Goal: Transaction & Acquisition: Purchase product/service

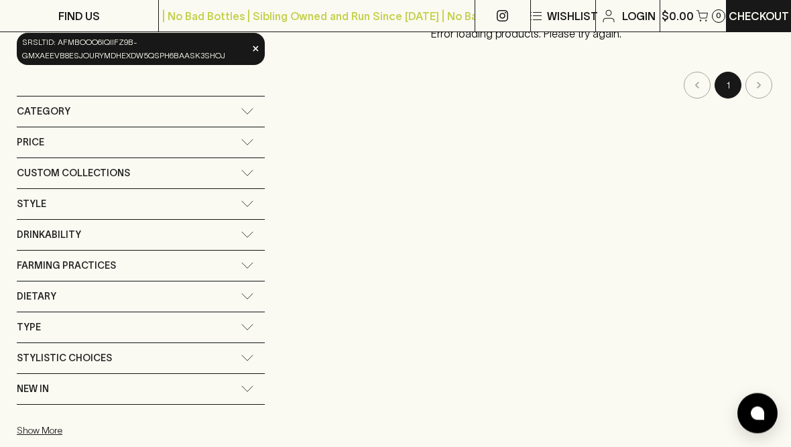
scroll to position [182, 0]
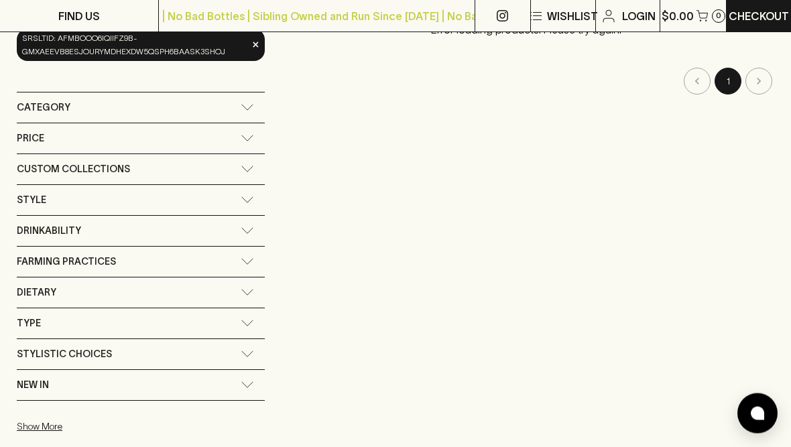
click at [251, 357] on div "Stylistic Choices" at bounding box center [141, 355] width 248 height 30
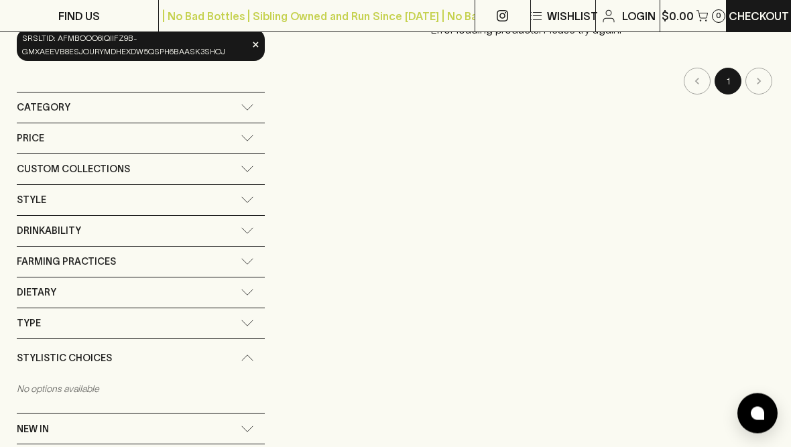
click at [248, 352] on div "Stylistic Choices" at bounding box center [141, 359] width 248 height 38
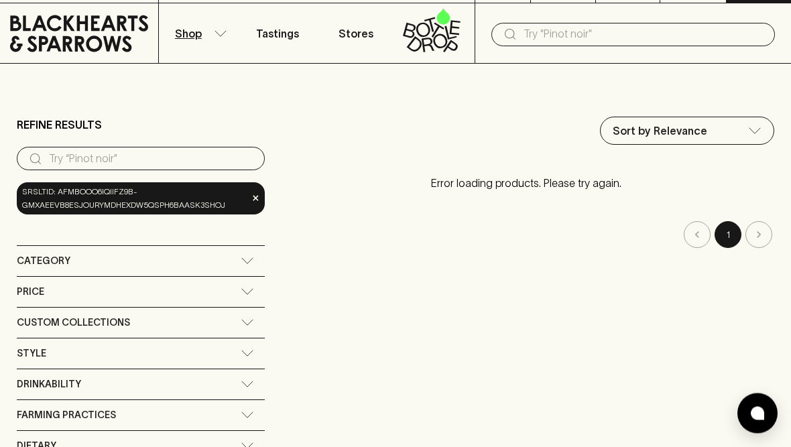
scroll to position [0, 0]
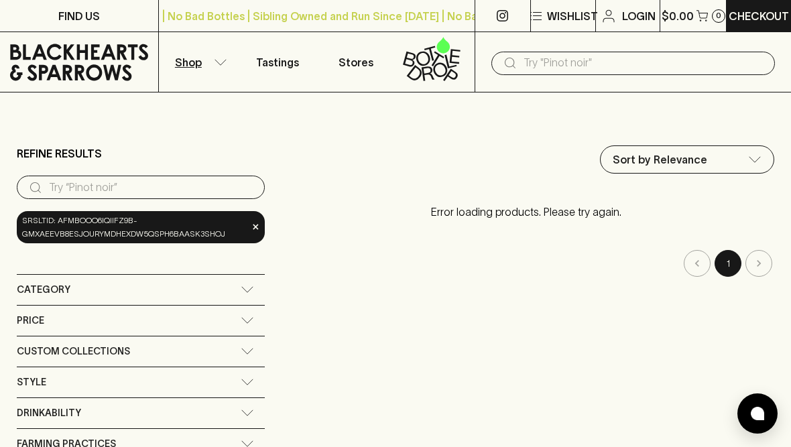
click at [196, 185] on input "search" at bounding box center [151, 187] width 205 height 21
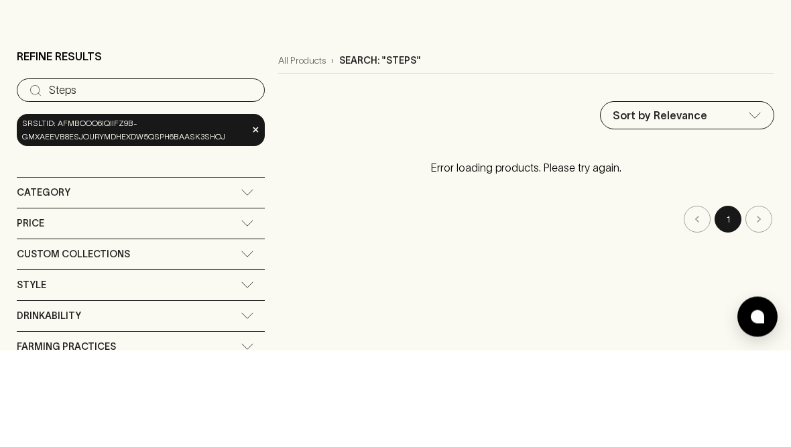
type input "Steps"
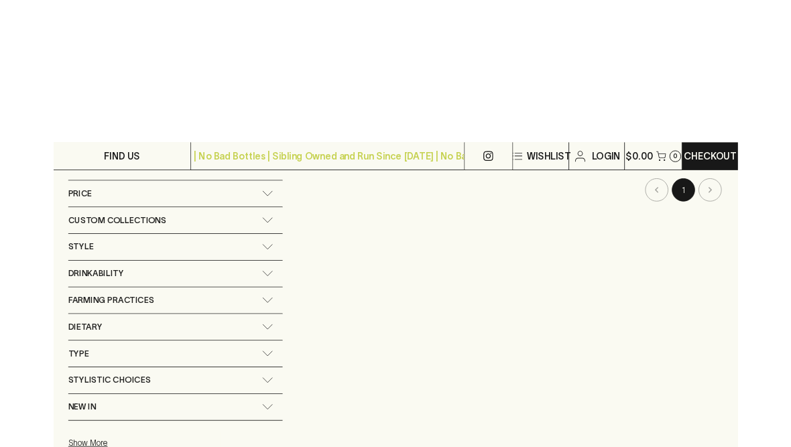
scroll to position [43, 0]
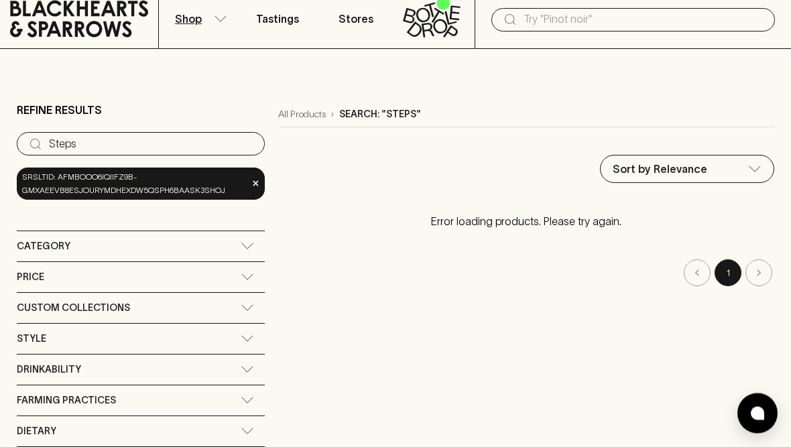
click at [663, 21] on input "text" at bounding box center [644, 19] width 241 height 21
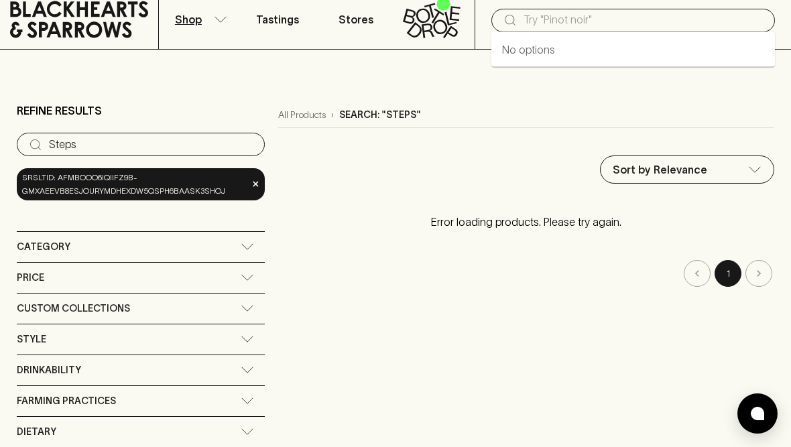
click at [688, 9] on input "text" at bounding box center [644, 19] width 241 height 21
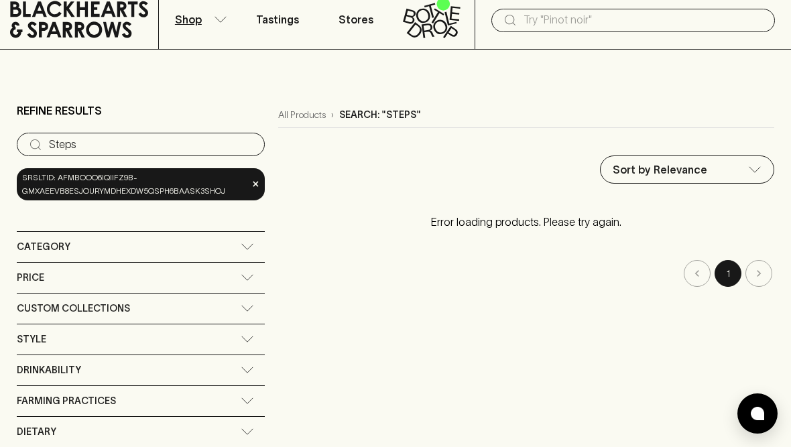
click at [681, 20] on input "text" at bounding box center [644, 19] width 241 height 21
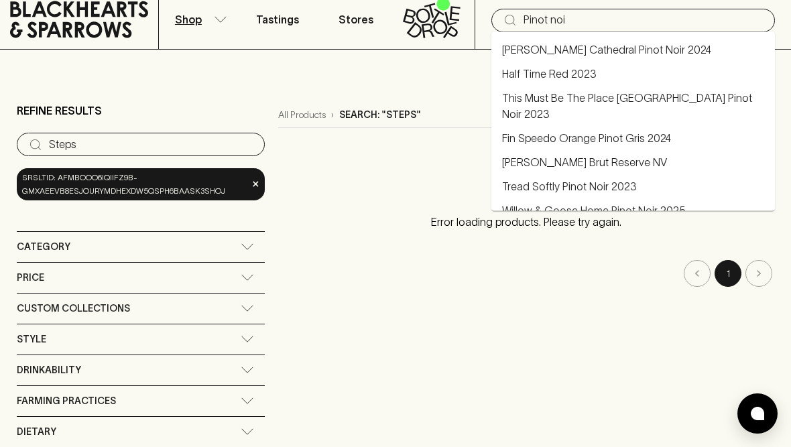
type input "Pinot noir"
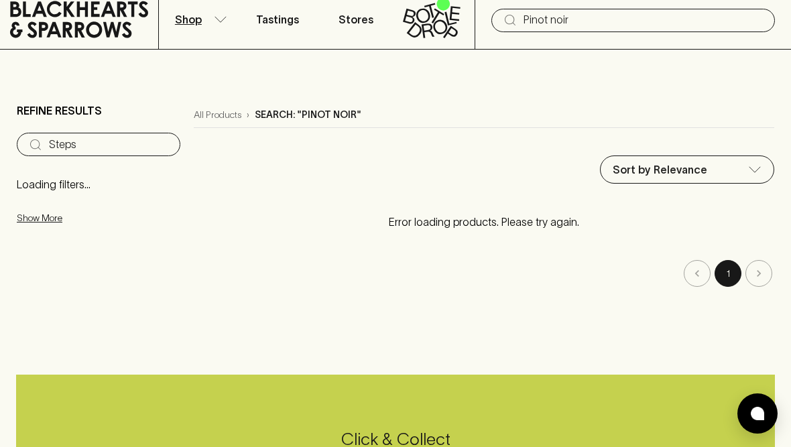
type input "Pinot noir"
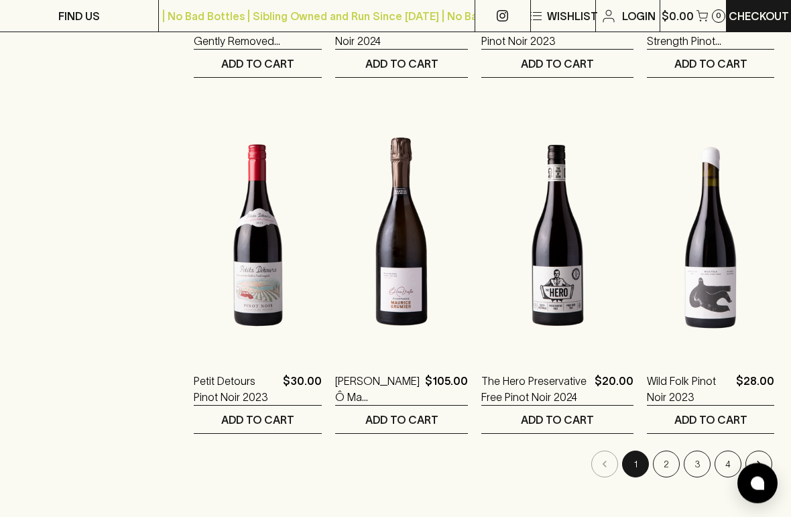
scroll to position [1577, 0]
click at [665, 447] on button "2" at bounding box center [666, 464] width 27 height 27
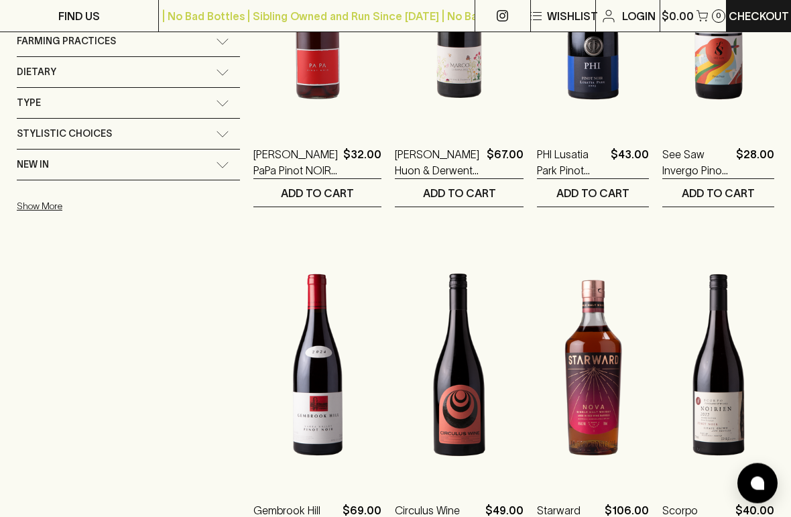
scroll to position [379, 0]
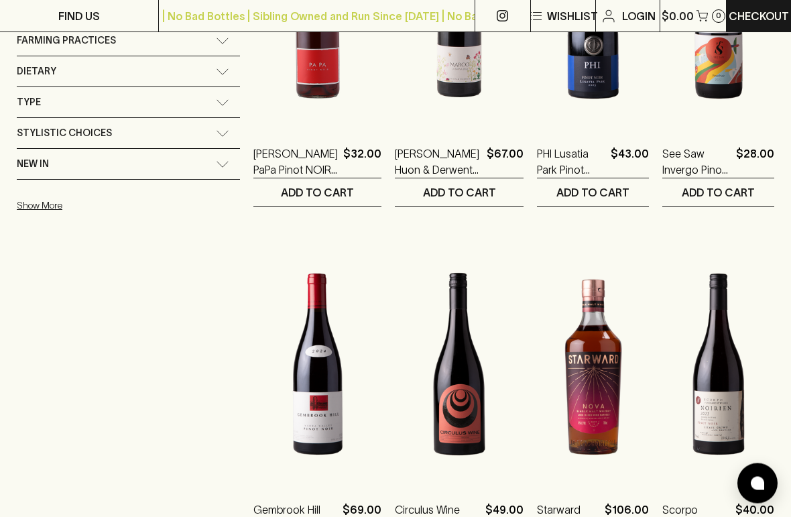
click at [37, 97] on span "Type" at bounding box center [29, 103] width 24 height 17
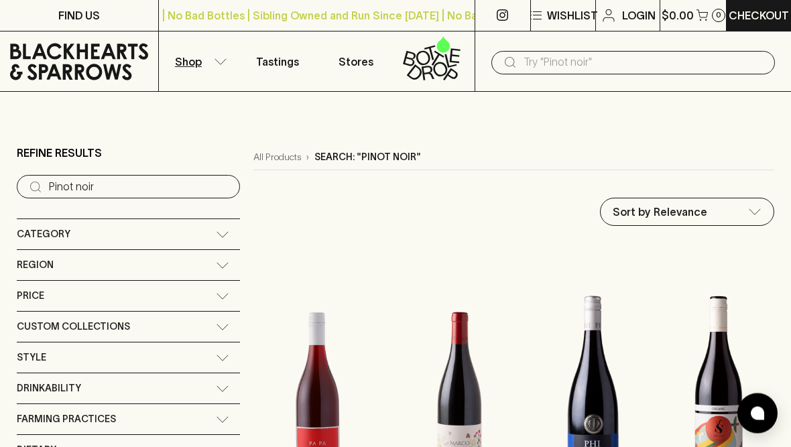
scroll to position [0, 0]
click at [39, 264] on span "Region" at bounding box center [35, 266] width 37 height 17
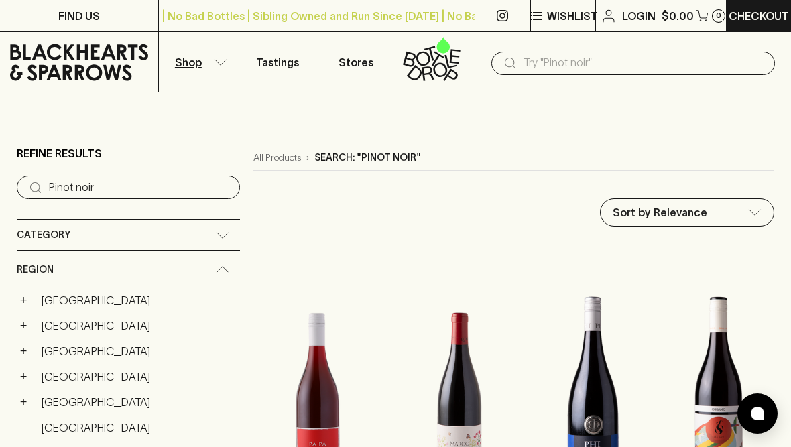
click at [28, 404] on button "+" at bounding box center [23, 402] width 13 height 13
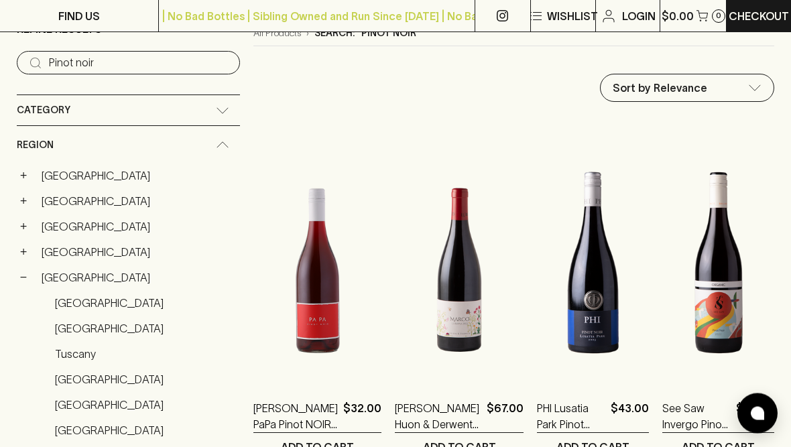
scroll to position [126, 0]
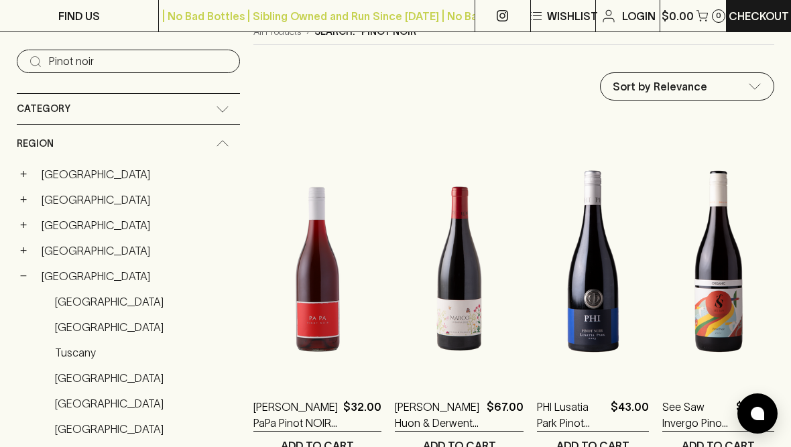
click at [52, 278] on link "[GEOGRAPHIC_DATA]" at bounding box center [138, 276] width 205 height 23
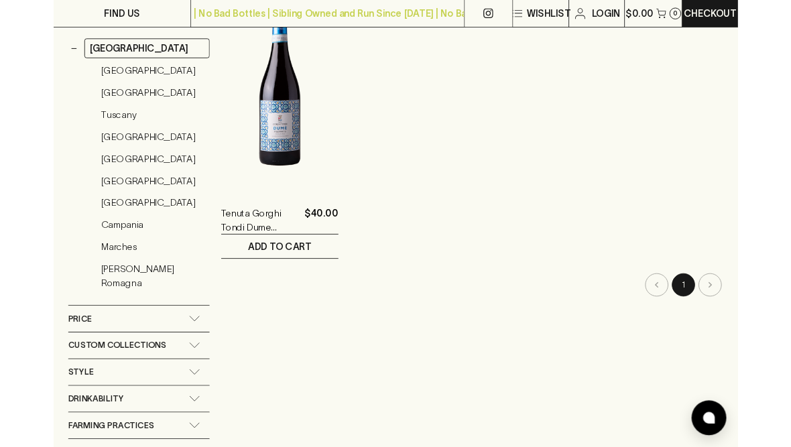
scroll to position [287, 0]
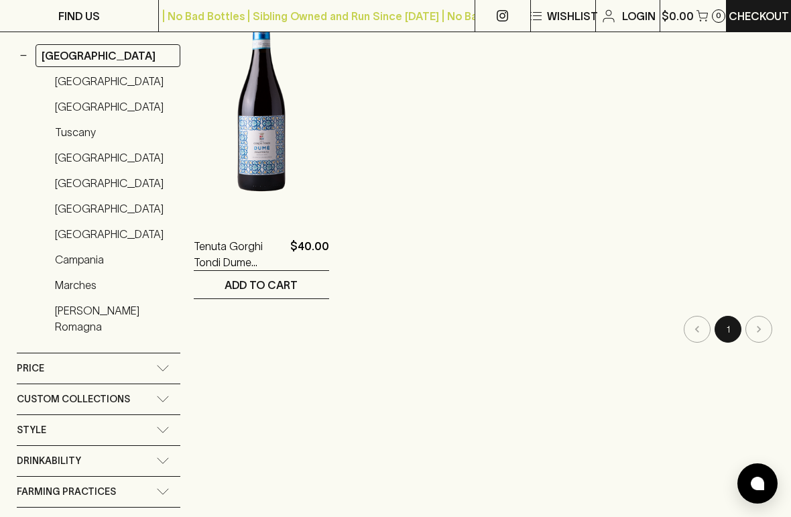
click at [76, 288] on link "Marches" at bounding box center [114, 285] width 131 height 23
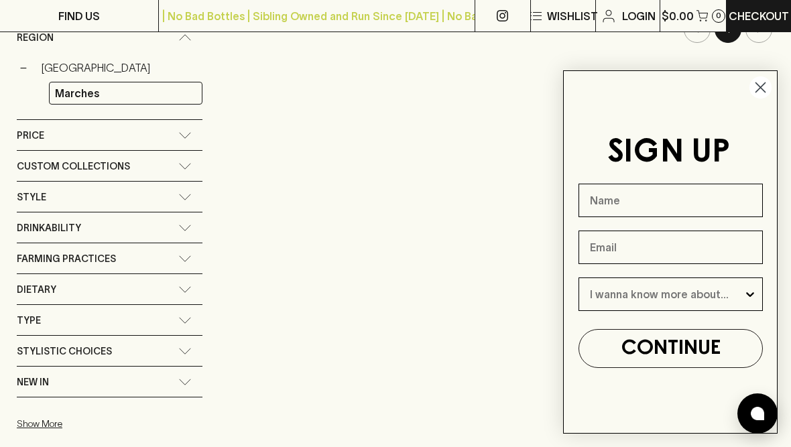
click at [762, 99] on circle "Close dialog" at bounding box center [761, 87] width 22 height 22
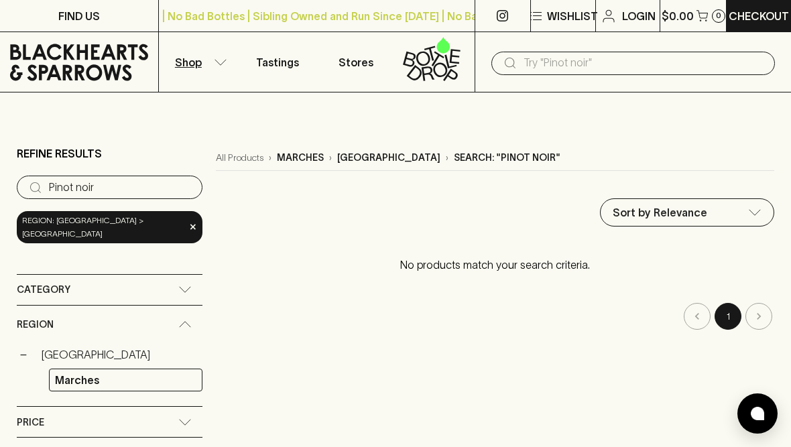
click at [189, 224] on span "×" at bounding box center [193, 227] width 8 height 14
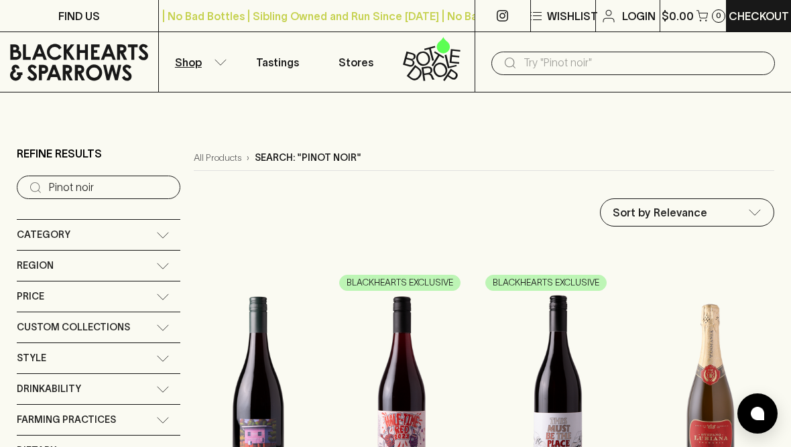
click at [59, 186] on input "Pinot noir" at bounding box center [109, 187] width 121 height 21
click at [158, 188] on input "Pinot noir" at bounding box center [109, 187] width 121 height 21
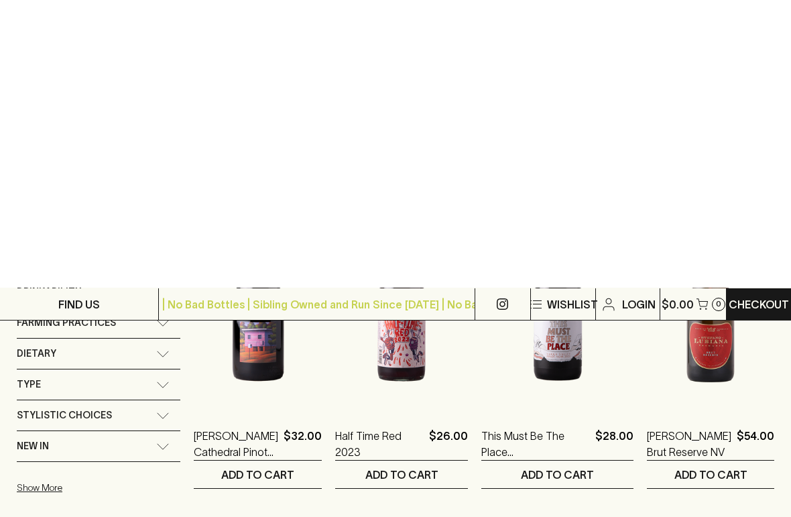
scroll to position [421, 0]
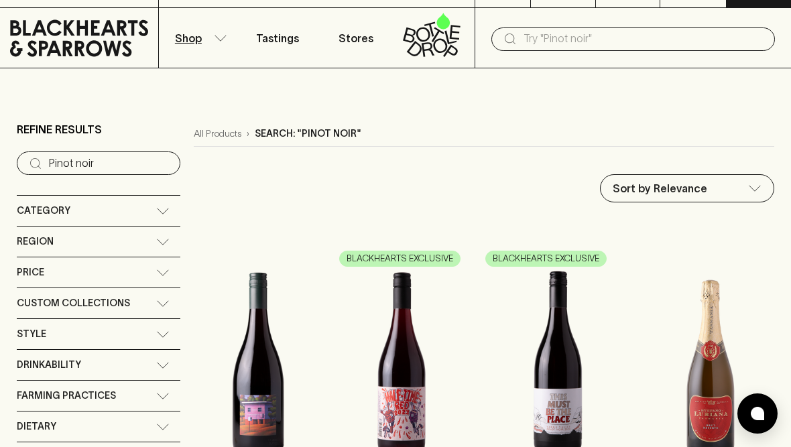
click at [140, 165] on input "Pinot noir" at bounding box center [109, 163] width 121 height 21
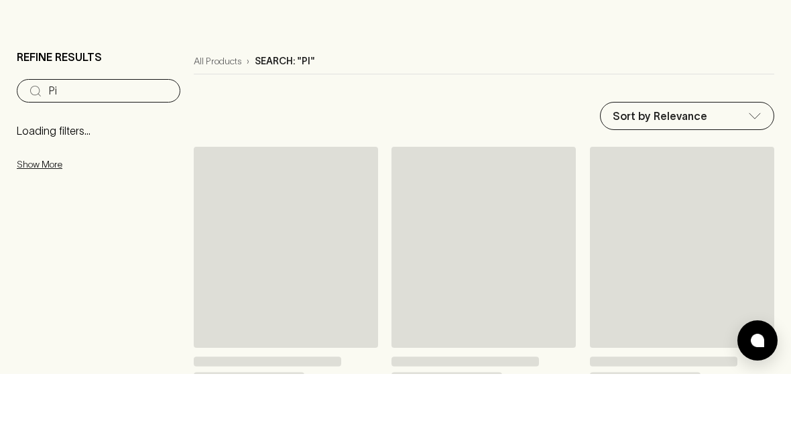
type input "P"
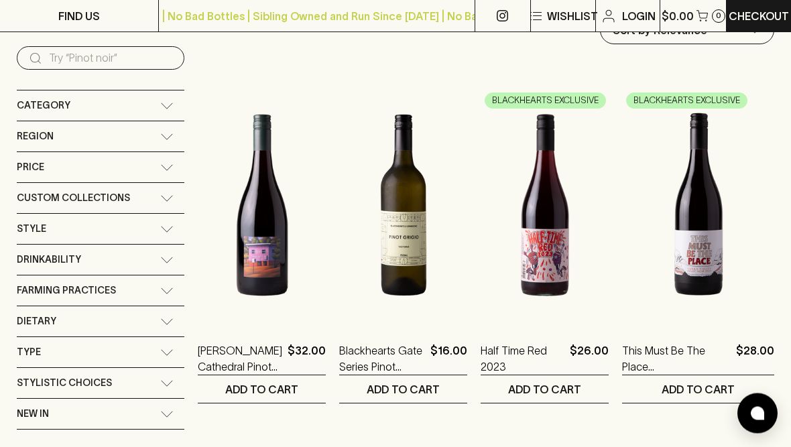
click at [167, 136] on icon at bounding box center [166, 137] width 13 height 7
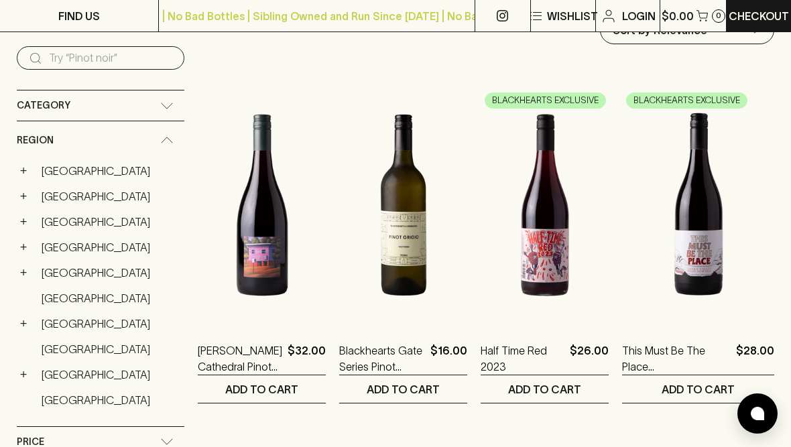
click at [29, 275] on button "+" at bounding box center [23, 272] width 13 height 13
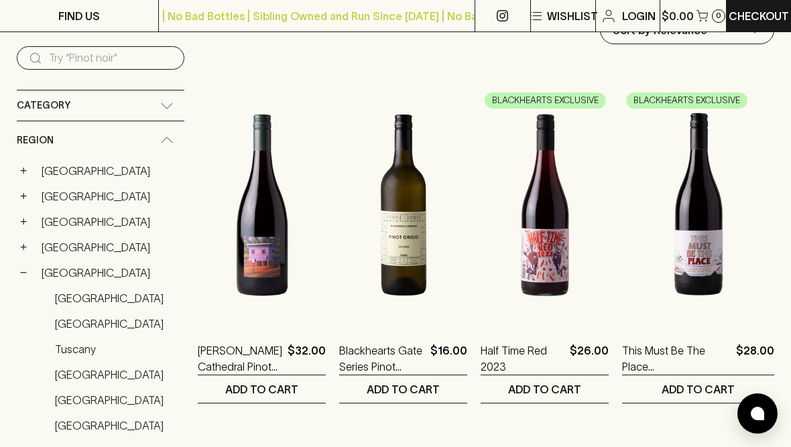
click at [56, 275] on link "[GEOGRAPHIC_DATA]" at bounding box center [110, 273] width 149 height 23
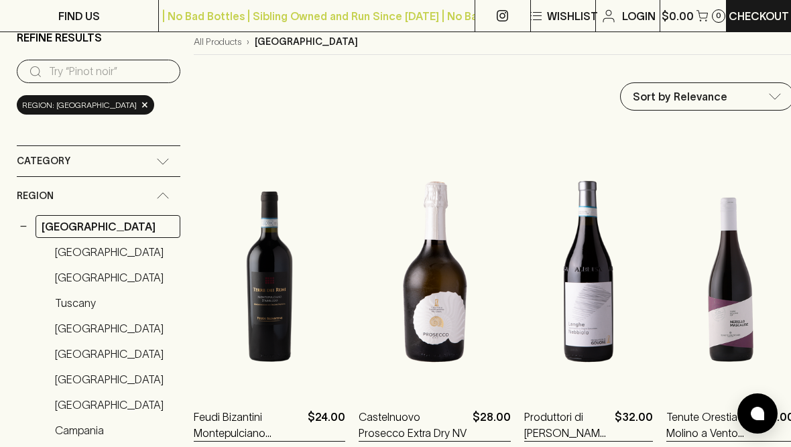
scroll to position [115, 0]
